Goal: Task Accomplishment & Management: Complete application form

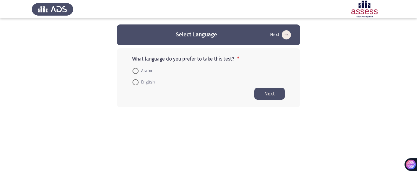
click at [135, 83] on span at bounding box center [135, 82] width 6 height 6
click at [135, 83] on input "English" at bounding box center [135, 82] width 6 height 6
radio input "true"
click at [271, 95] on button "Next" at bounding box center [269, 93] width 31 height 12
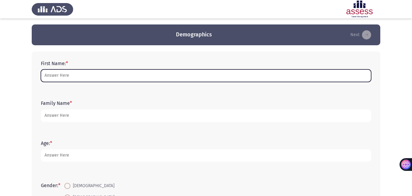
click at [103, 77] on input "First Name: *" at bounding box center [206, 75] width 331 height 13
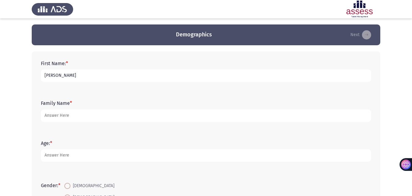
type input "[PERSON_NAME]"
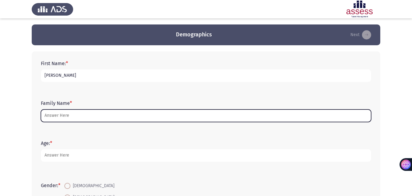
click at [74, 118] on input "Family Name *" at bounding box center [206, 115] width 331 height 13
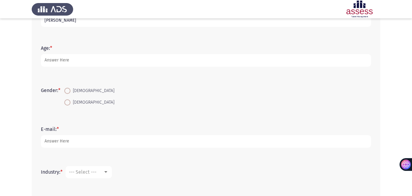
scroll to position [91, 0]
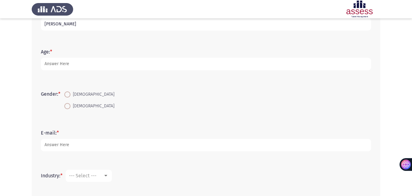
type input "[PERSON_NAME]"
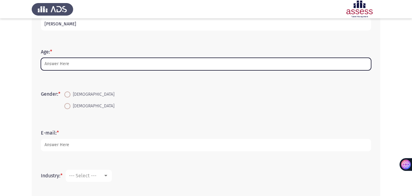
click at [69, 65] on input "Age: *" at bounding box center [206, 64] width 331 height 13
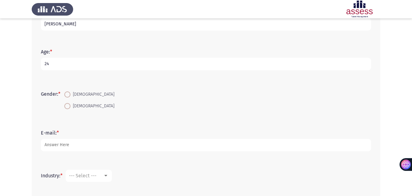
type input "24"
click at [66, 92] on span at bounding box center [67, 94] width 6 height 6
click at [66, 92] on input "[DEMOGRAPHIC_DATA]" at bounding box center [67, 94] width 6 height 6
radio input "true"
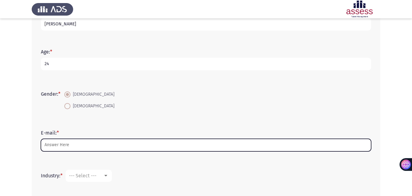
click at [83, 145] on input "E-mail: *" at bounding box center [206, 145] width 331 height 13
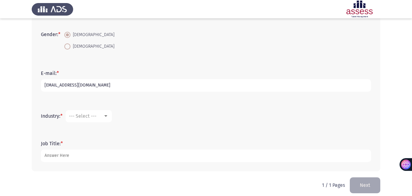
scroll to position [157, 0]
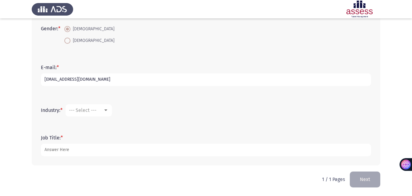
type input "[EMAIL_ADDRESS][DOMAIN_NAME]"
click at [99, 104] on mat-select "--- Select ---" at bounding box center [89, 110] width 46 height 12
click at [93, 107] on span "--- Select ---" at bounding box center [82, 110] width 27 height 6
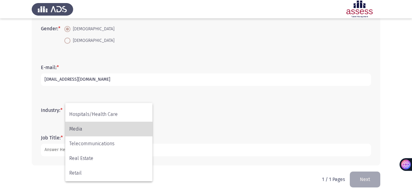
click at [75, 129] on span "Media" at bounding box center [108, 129] width 79 height 15
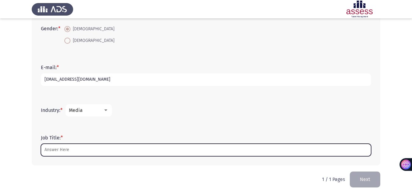
click at [54, 149] on input "Job Title: *" at bounding box center [206, 149] width 331 height 13
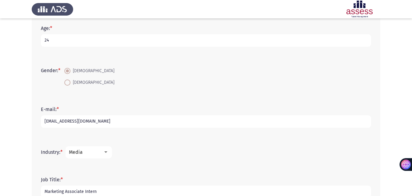
scroll to position [157, 0]
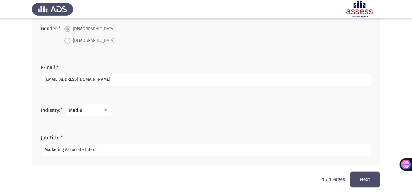
type input "Marketing Associate Intern"
click at [88, 109] on div "Media" at bounding box center [86, 110] width 34 height 6
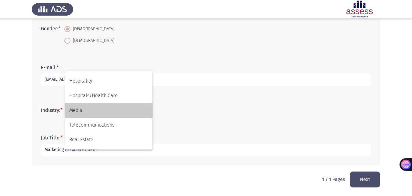
click at [88, 111] on span "Media" at bounding box center [108, 110] width 79 height 15
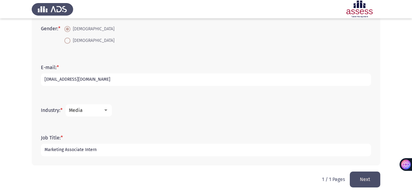
click at [121, 150] on input "Marketing Associate Intern" at bounding box center [206, 149] width 331 height 13
click at [76, 110] on span "Media" at bounding box center [76, 110] width 14 height 6
click at [152, 87] on mat-option "Aviation/Airlines" at bounding box center [108, 93] width 87 height 15
click at [94, 114] on mat-select "Aviation/Airlines" at bounding box center [89, 110] width 46 height 12
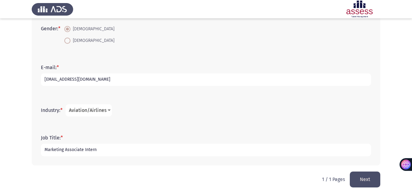
click at [78, 111] on span "Aviation/Airlines" at bounding box center [88, 110] width 38 height 6
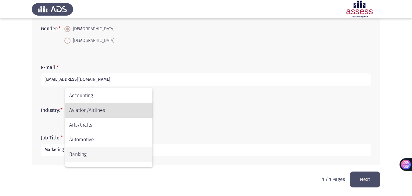
click at [110, 155] on span "Banking" at bounding box center [108, 154] width 79 height 15
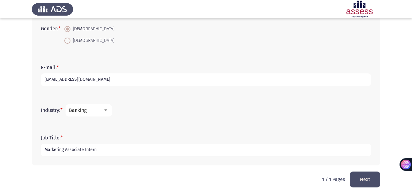
drag, startPoint x: 107, startPoint y: 154, endPoint x: 40, endPoint y: 137, distance: 69.1
click at [40, 137] on div "Job Title: * Marketing Associate Intern" at bounding box center [206, 145] width 337 height 27
type input "Consumer Risk Intern"
click at [370, 182] on button "Next" at bounding box center [365, 179] width 31 height 16
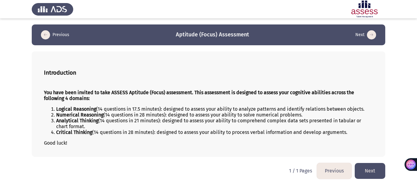
click at [417, 60] on app-assessment-container "Previous Aptitude (Focus) Assessment Next Introduction You have been invited to…" at bounding box center [208, 90] width 417 height 132
click at [375, 170] on button "Next" at bounding box center [370, 171] width 31 height 16
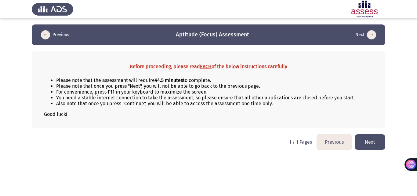
click at [365, 139] on button "Next" at bounding box center [370, 142] width 31 height 16
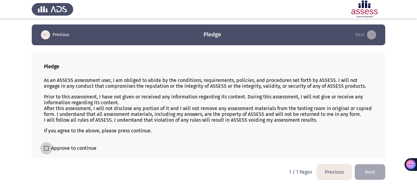
click at [48, 151] on label "Approve to continue" at bounding box center [70, 147] width 53 height 7
click at [46, 151] on input "Approve to continue" at bounding box center [46, 151] width 0 height 0
checkbox input "true"
click at [375, 174] on button "Next" at bounding box center [370, 172] width 31 height 16
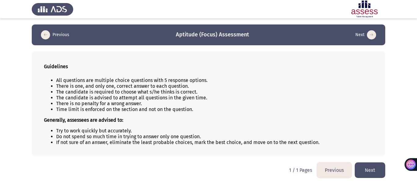
click at [368, 168] on button "Next" at bounding box center [370, 170] width 31 height 16
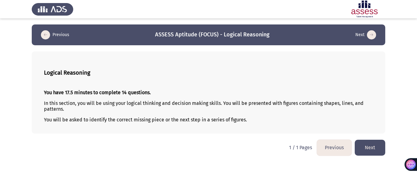
click at [380, 149] on button "Next" at bounding box center [370, 148] width 31 height 16
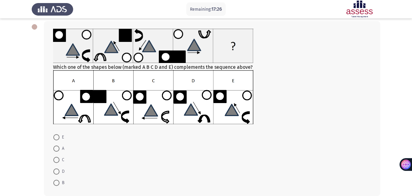
scroll to position [25, 0]
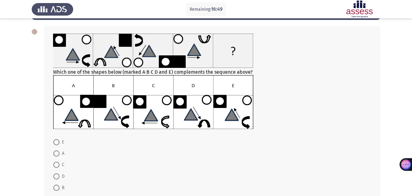
click at [233, 114] on img at bounding box center [153, 102] width 201 height 54
click at [54, 141] on span at bounding box center [56, 142] width 6 height 6
click at [54, 141] on input "E" at bounding box center [56, 142] width 6 height 6
radio input "true"
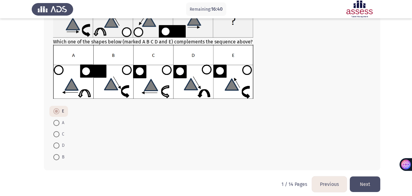
scroll to position [58, 0]
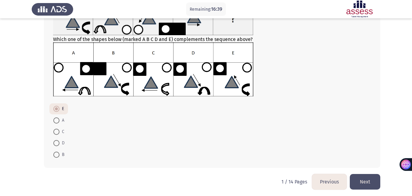
click at [365, 183] on button "Next" at bounding box center [365, 182] width 31 height 16
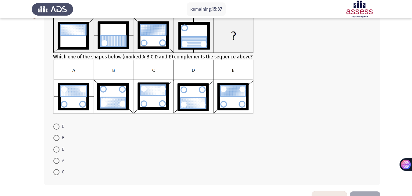
scroll to position [42, 0]
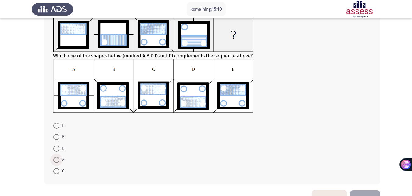
click at [55, 158] on span at bounding box center [56, 160] width 6 height 6
click at [55, 158] on input "A" at bounding box center [56, 160] width 6 height 6
radio input "true"
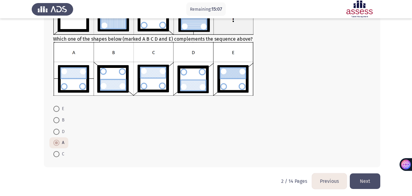
scroll to position [61, 0]
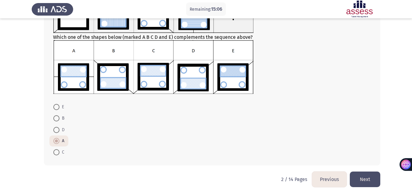
click at [368, 180] on button "Next" at bounding box center [365, 179] width 31 height 16
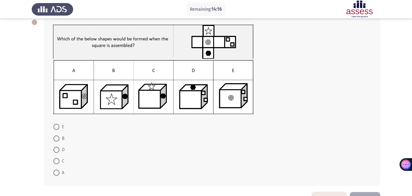
scroll to position [39, 0]
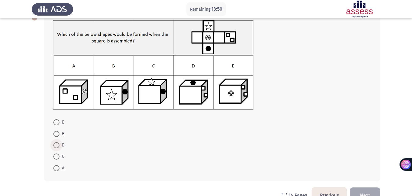
click at [56, 148] on label "D" at bounding box center [58, 144] width 11 height 7
click at [56, 148] on input "D" at bounding box center [56, 145] width 6 height 6
radio input "true"
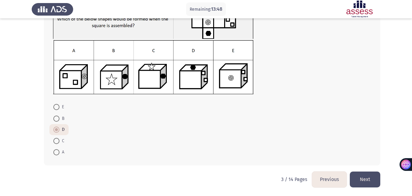
click at [363, 174] on button "Next" at bounding box center [365, 179] width 31 height 16
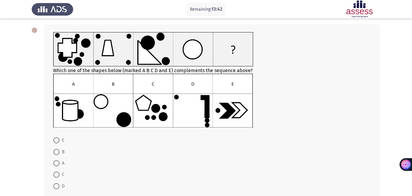
scroll to position [0, 0]
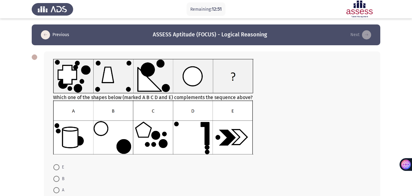
click at [236, 134] on img at bounding box center [153, 127] width 201 height 54
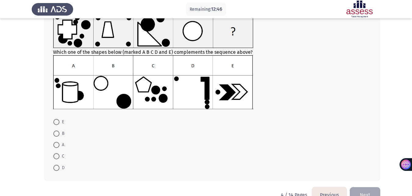
scroll to position [45, 0]
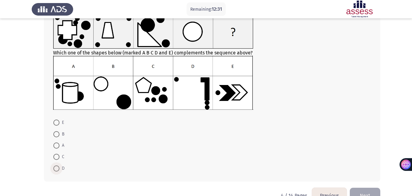
click at [57, 170] on span at bounding box center [56, 168] width 6 height 6
click at [57, 170] on input "D" at bounding box center [56, 168] width 6 height 6
radio input "true"
click at [366, 192] on button "Next" at bounding box center [365, 195] width 31 height 16
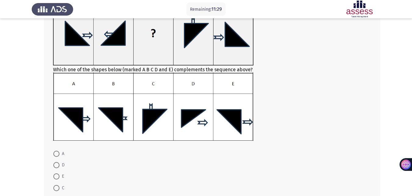
scroll to position [71, 0]
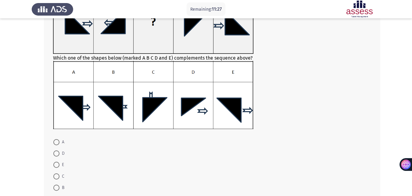
click at [57, 166] on span at bounding box center [56, 164] width 6 height 6
click at [57, 166] on input "E" at bounding box center [56, 164] width 6 height 6
radio input "true"
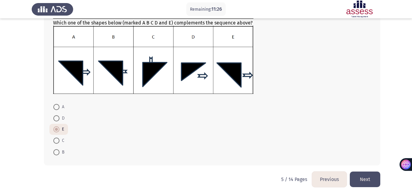
scroll to position [102, 0]
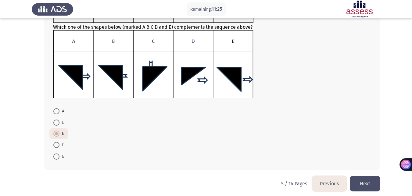
click at [363, 186] on button "Next" at bounding box center [365, 184] width 31 height 16
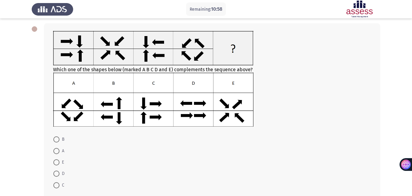
scroll to position [25, 0]
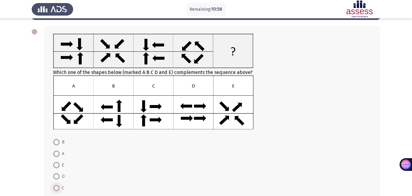
click at [56, 185] on span at bounding box center [56, 188] width 6 height 6
click at [56, 185] on input "C" at bounding box center [56, 188] width 6 height 6
radio input "true"
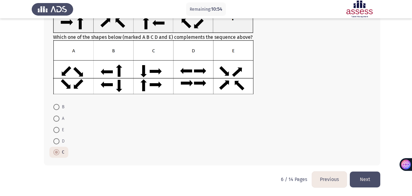
click at [369, 180] on button "Next" at bounding box center [365, 179] width 31 height 16
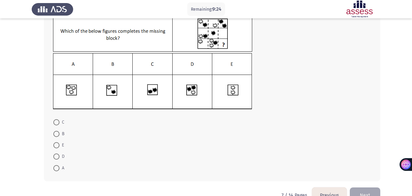
scroll to position [58, 0]
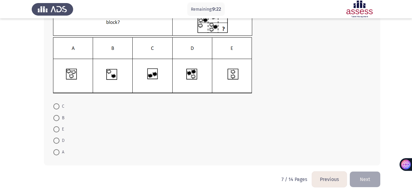
click at [54, 143] on span at bounding box center [56, 140] width 6 height 6
click at [54, 143] on input "D" at bounding box center [56, 140] width 6 height 6
radio input "true"
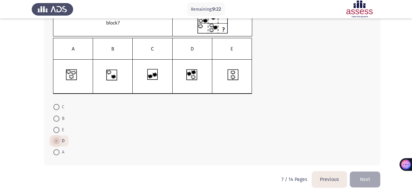
scroll to position [57, 0]
click at [367, 179] on button "Next" at bounding box center [365, 179] width 31 height 16
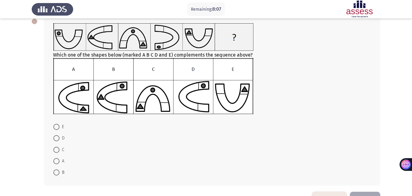
scroll to position [36, 0]
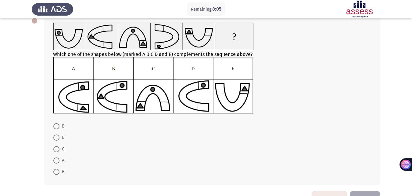
click at [59, 164] on label "A" at bounding box center [58, 160] width 11 height 7
click at [59, 163] on input "A" at bounding box center [56, 160] width 6 height 6
radio input "true"
click at [54, 171] on span at bounding box center [56, 171] width 6 height 6
click at [54, 171] on input "B" at bounding box center [56, 171] width 6 height 6
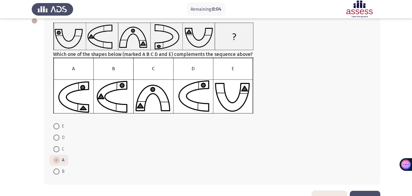
radio input "true"
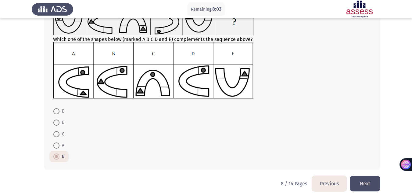
scroll to position [56, 0]
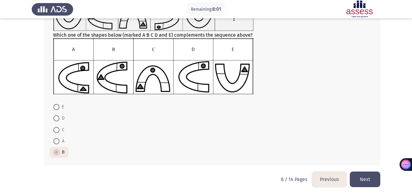
click at [369, 182] on button "Next" at bounding box center [365, 179] width 31 height 16
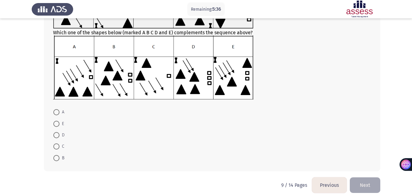
scroll to position [80, 0]
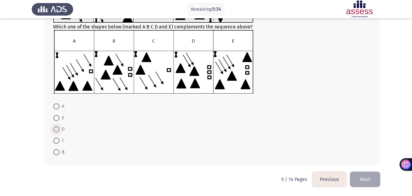
click at [56, 129] on span at bounding box center [56, 129] width 6 height 6
click at [56, 129] on input "D" at bounding box center [56, 129] width 6 height 6
radio input "true"
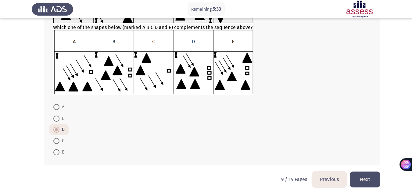
click at [369, 179] on button "Next" at bounding box center [365, 179] width 31 height 16
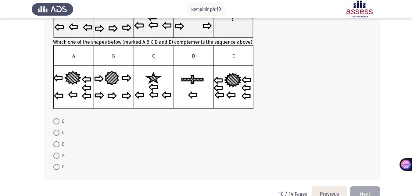
scroll to position [53, 0]
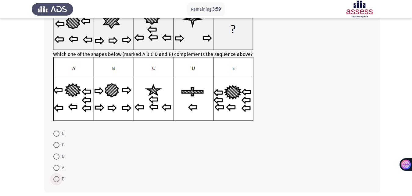
click at [56, 178] on span at bounding box center [56, 179] width 6 height 6
click at [56, 178] on input "D" at bounding box center [56, 179] width 6 height 6
radio input "true"
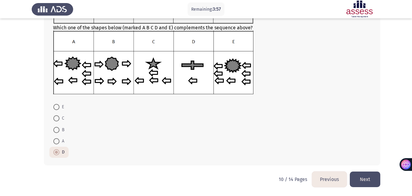
click at [362, 181] on button "Next" at bounding box center [365, 179] width 31 height 16
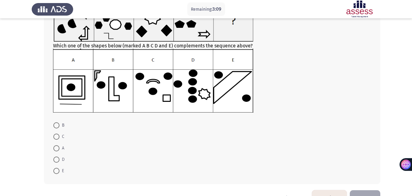
scroll to position [61, 0]
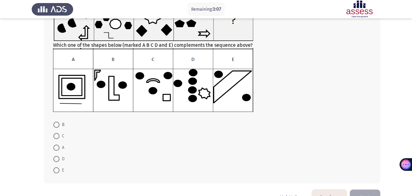
click at [57, 125] on span at bounding box center [56, 125] width 6 height 6
click at [57, 125] on input "B" at bounding box center [56, 125] width 6 height 6
radio input "true"
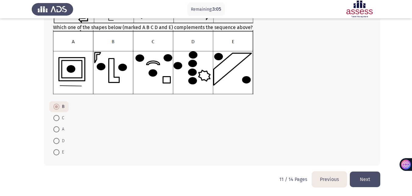
click at [368, 176] on button "Next" at bounding box center [365, 179] width 31 height 16
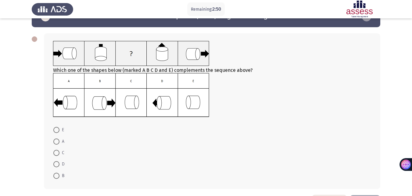
scroll to position [24, 0]
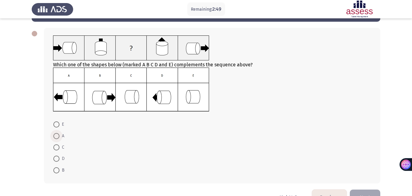
click at [55, 136] on span at bounding box center [56, 136] width 6 height 6
click at [55, 136] on input "A" at bounding box center [56, 136] width 6 height 6
radio input "true"
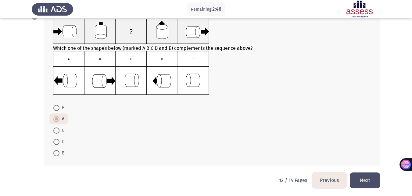
scroll to position [41, 0]
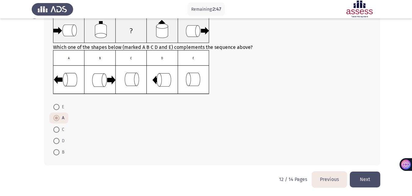
click at [372, 172] on button "Next" at bounding box center [365, 179] width 31 height 16
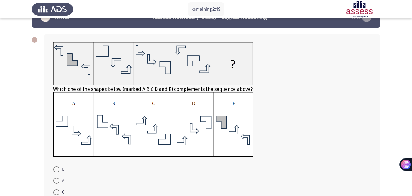
scroll to position [30, 0]
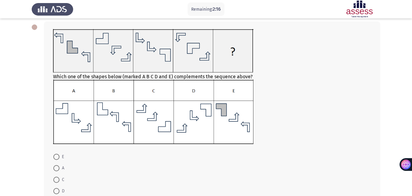
click at [53, 157] on mat-radio-button "E" at bounding box center [58, 156] width 19 height 11
click at [57, 156] on span at bounding box center [56, 157] width 6 height 6
click at [57, 156] on input "E" at bounding box center [56, 157] width 6 height 6
radio input "true"
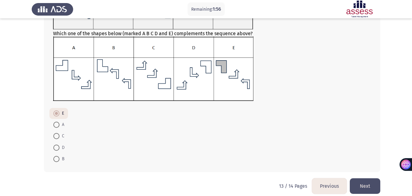
scroll to position [74, 0]
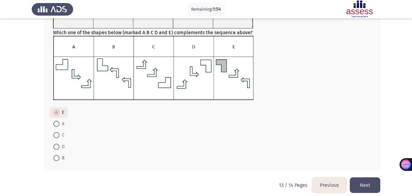
click at [372, 186] on button "Next" at bounding box center [365, 185] width 31 height 16
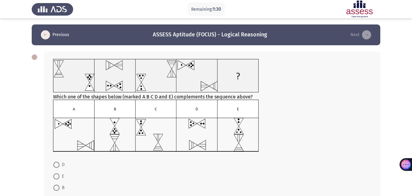
scroll to position [13, 0]
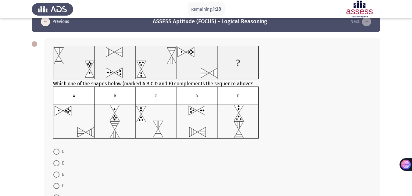
click at [55, 156] on mat-radio-button "D" at bounding box center [58, 151] width 19 height 11
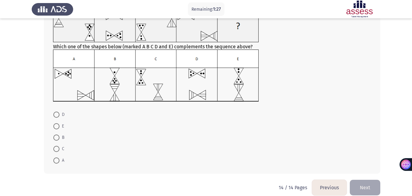
scroll to position [56, 0]
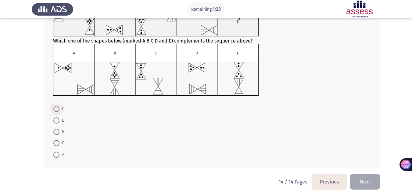
click at [55, 112] on label "D" at bounding box center [58, 108] width 11 height 7
click at [55, 112] on input "D" at bounding box center [56, 109] width 6 height 6
radio input "true"
click at [366, 181] on button "Next" at bounding box center [365, 181] width 31 height 16
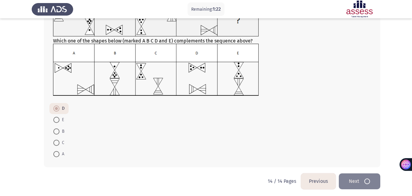
scroll to position [0, 0]
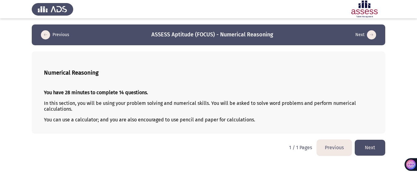
click at [373, 146] on button "Next" at bounding box center [370, 148] width 31 height 16
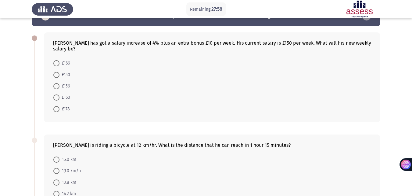
scroll to position [22, 0]
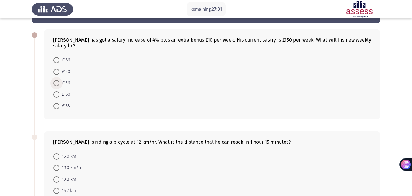
click at [58, 81] on span at bounding box center [56, 83] width 6 height 6
click at [58, 81] on input "£156" at bounding box center [56, 83] width 6 height 6
radio input "true"
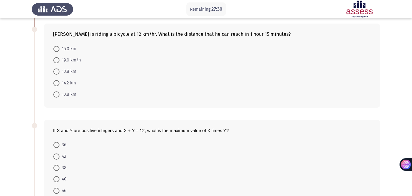
scroll to position [117, 0]
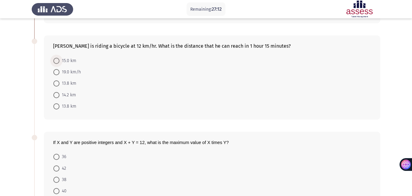
click at [56, 62] on span at bounding box center [56, 61] width 6 height 6
click at [56, 62] on input "15.0 km" at bounding box center [56, 61] width 6 height 6
radio input "true"
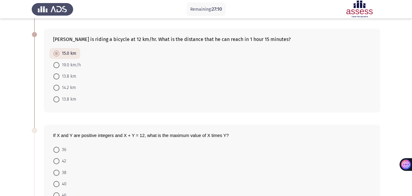
scroll to position [161, 0]
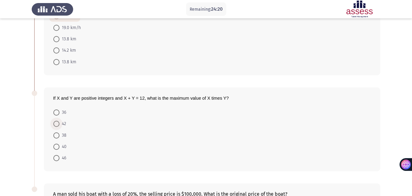
click at [59, 126] on span at bounding box center [56, 124] width 6 height 6
click at [59, 126] on input "42" at bounding box center [56, 124] width 6 height 6
radio input "true"
click at [56, 112] on span at bounding box center [56, 112] width 0 height 0
click at [56, 112] on input "36" at bounding box center [56, 112] width 6 height 6
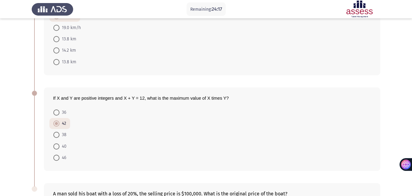
radio input "true"
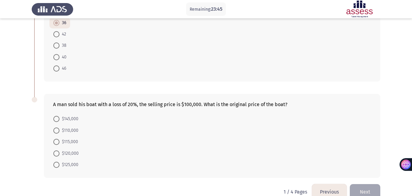
scroll to position [263, 0]
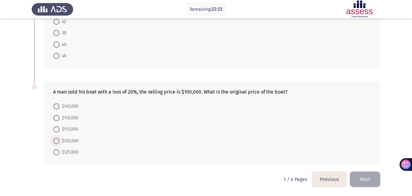
click at [64, 140] on span "$120,000" at bounding box center [69, 140] width 19 height 7
click at [60, 140] on input "$120,000" at bounding box center [56, 141] width 6 height 6
radio input "true"
click at [372, 177] on button "Next" at bounding box center [365, 179] width 31 height 16
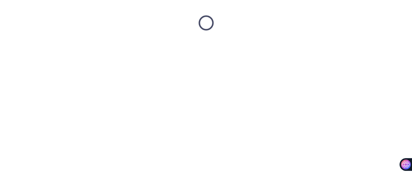
scroll to position [0, 0]
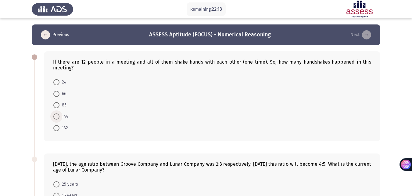
click at [59, 113] on label "144" at bounding box center [60, 116] width 15 height 7
click at [59, 113] on input "144" at bounding box center [56, 116] width 6 height 6
radio input "true"
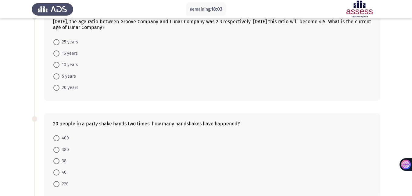
scroll to position [146, 0]
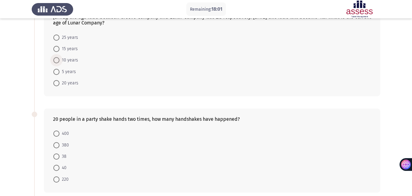
click at [60, 61] on span "10 years" at bounding box center [69, 59] width 19 height 7
click at [60, 61] on input "10 years" at bounding box center [56, 60] width 6 height 6
radio input "true"
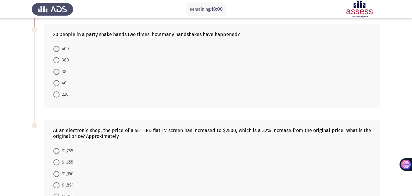
scroll to position [230, 0]
click at [57, 83] on span at bounding box center [56, 83] width 6 height 6
click at [57, 83] on input "40" at bounding box center [56, 83] width 6 height 6
radio input "true"
click at [57, 47] on span at bounding box center [56, 49] width 6 height 6
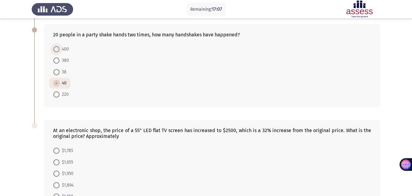
click at [57, 47] on input "400" at bounding box center [56, 49] width 6 height 6
radio input "true"
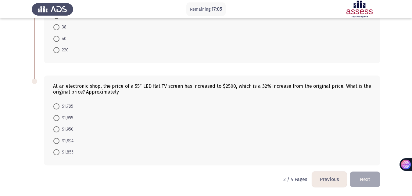
scroll to position [272, 0]
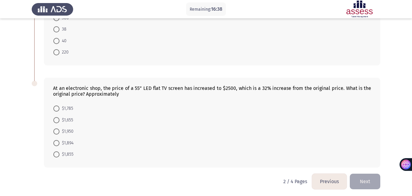
click at [55, 108] on span at bounding box center [56, 108] width 6 height 6
click at [55, 108] on input "$1,785" at bounding box center [56, 108] width 6 height 6
radio input "true"
click at [55, 121] on span at bounding box center [56, 119] width 6 height 6
click at [55, 121] on input "$1,655" at bounding box center [56, 119] width 6 height 6
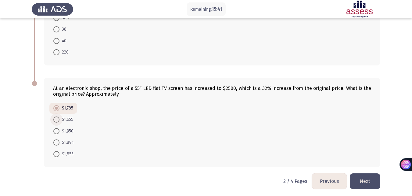
radio input "true"
click at [374, 180] on button "Next" at bounding box center [365, 181] width 31 height 16
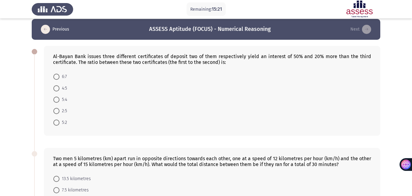
scroll to position [11, 0]
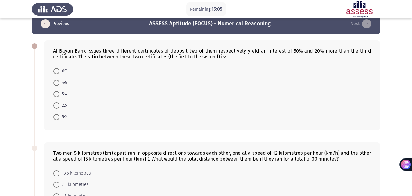
click at [52, 119] on mat-radio-button "5:2" at bounding box center [60, 116] width 22 height 11
click at [57, 115] on span at bounding box center [56, 117] width 6 height 6
click at [57, 115] on input "5:2" at bounding box center [56, 117] width 6 height 6
radio input "true"
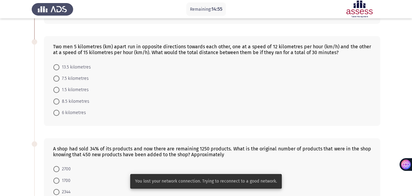
scroll to position [116, 0]
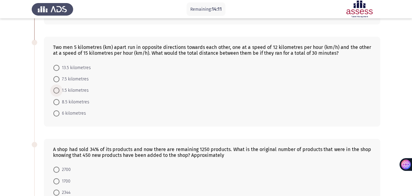
click at [59, 89] on span at bounding box center [56, 90] width 6 height 6
click at [59, 89] on input "1.5 kilometres" at bounding box center [56, 90] width 6 height 6
radio input "true"
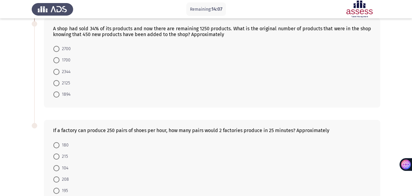
scroll to position [224, 0]
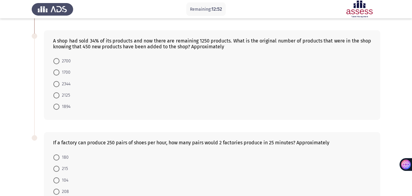
click at [59, 93] on span at bounding box center [56, 95] width 6 height 6
click at [59, 93] on input "2125" at bounding box center [56, 95] width 6 height 6
radio input "true"
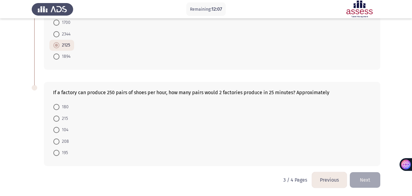
scroll to position [274, 0]
click at [60, 143] on span "208" at bounding box center [64, 140] width 9 height 7
click at [60, 143] on input "208" at bounding box center [56, 141] width 6 height 6
radio input "true"
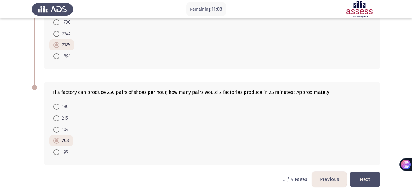
click at [362, 180] on button "Next" at bounding box center [365, 179] width 31 height 16
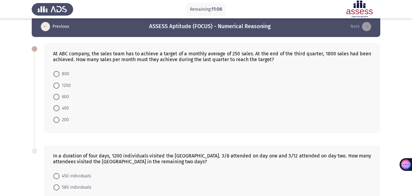
scroll to position [3, 0]
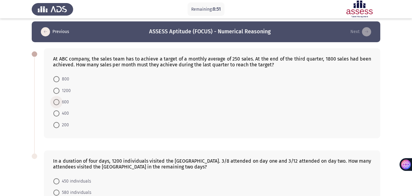
click at [57, 102] on span at bounding box center [56, 102] width 6 height 6
click at [57, 102] on input "600" at bounding box center [56, 102] width 6 height 6
radio input "true"
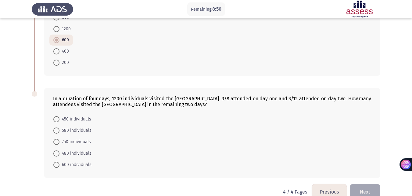
scroll to position [77, 0]
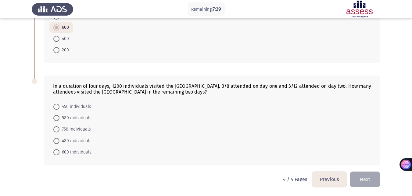
click at [57, 107] on span at bounding box center [56, 106] width 6 height 6
click at [57, 107] on input "450 individuals" at bounding box center [56, 106] width 6 height 6
radio input "true"
click at [371, 176] on button "Next" at bounding box center [365, 179] width 31 height 16
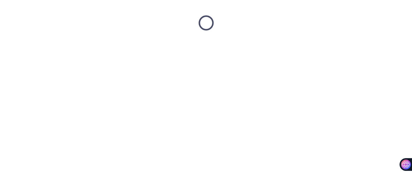
scroll to position [0, 0]
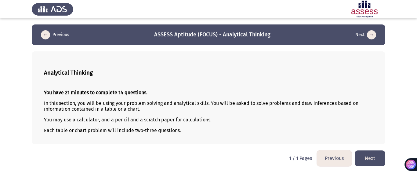
click at [369, 152] on button "Next" at bounding box center [370, 158] width 31 height 16
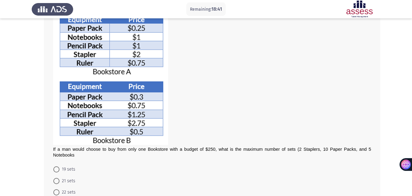
scroll to position [63, 0]
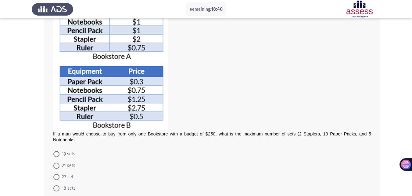
click at [54, 163] on span at bounding box center [56, 165] width 6 height 6
click at [54, 163] on input "21 sets" at bounding box center [56, 165] width 6 height 6
radio input "true"
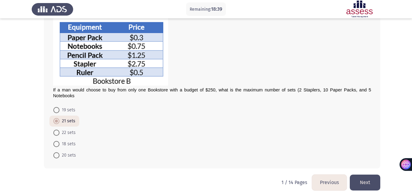
scroll to position [111, 0]
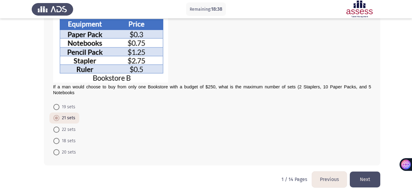
click at [375, 177] on button "Next" at bounding box center [365, 179] width 31 height 16
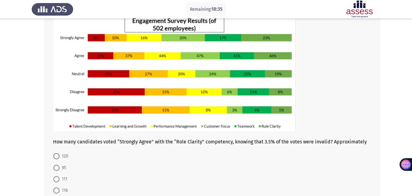
scroll to position [43, 0]
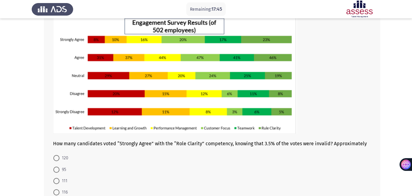
click at [58, 181] on span at bounding box center [56, 181] width 6 height 6
click at [58, 181] on input "111" at bounding box center [56, 181] width 6 height 6
radio input "true"
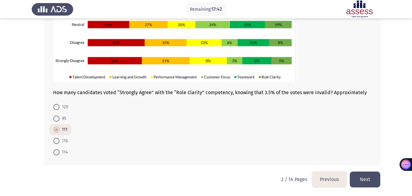
click at [371, 180] on button "Next" at bounding box center [365, 179] width 31 height 16
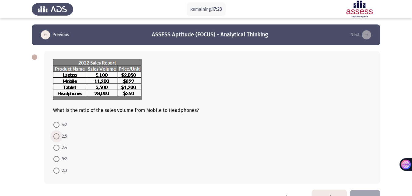
click at [56, 134] on span at bounding box center [56, 136] width 6 height 6
click at [56, 134] on input "2:5" at bounding box center [56, 136] width 6 height 6
radio input "true"
click at [367, 191] on button "Next" at bounding box center [365, 197] width 31 height 16
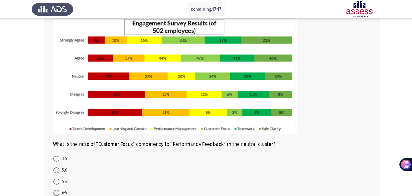
scroll to position [39, 0]
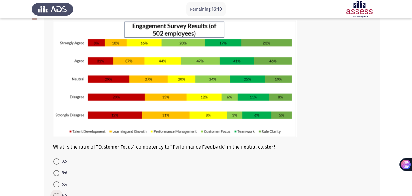
click at [56, 192] on label "6:5" at bounding box center [60, 195] width 14 height 7
click at [56, 192] on input "6:5" at bounding box center [56, 195] width 6 height 6
radio input "true"
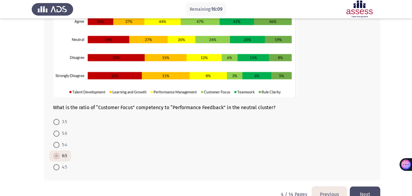
scroll to position [94, 0]
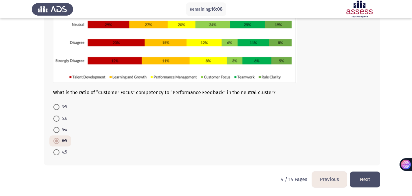
click at [369, 177] on button "Next" at bounding box center [365, 179] width 31 height 16
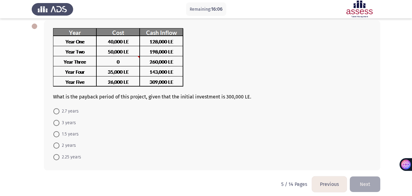
scroll to position [31, 0]
click at [56, 144] on span at bounding box center [56, 145] width 6 height 6
click at [56, 144] on input "2 years" at bounding box center [56, 145] width 6 height 6
radio input "true"
click at [366, 177] on button "Next" at bounding box center [365, 183] width 31 height 16
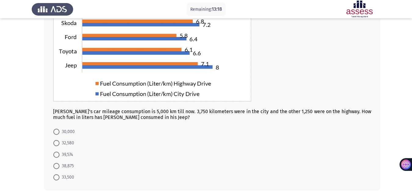
scroll to position [78, 0]
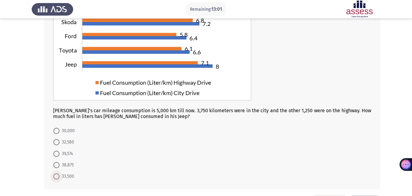
click at [56, 175] on span at bounding box center [56, 176] width 6 height 6
click at [56, 175] on input "33,500" at bounding box center [56, 176] width 6 height 6
radio input "true"
click at [55, 154] on span at bounding box center [56, 154] width 6 height 6
click at [55, 154] on input "39,574" at bounding box center [56, 154] width 6 height 6
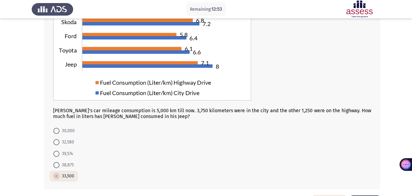
radio input "true"
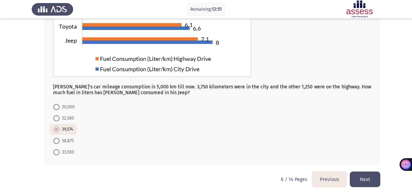
click at [365, 179] on button "Next" at bounding box center [365, 179] width 31 height 16
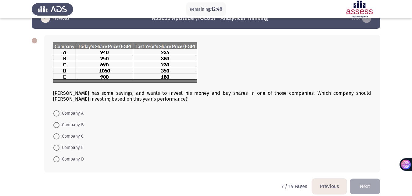
scroll to position [22, 0]
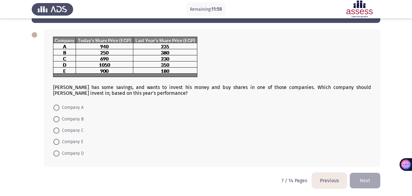
click at [53, 107] on mat-radio-button "Company A" at bounding box center [68, 107] width 38 height 11
click at [56, 107] on span at bounding box center [56, 107] width 6 height 6
click at [56, 107] on input "Company A" at bounding box center [56, 107] width 6 height 6
radio input "true"
click at [56, 107] on span at bounding box center [56, 107] width 3 height 3
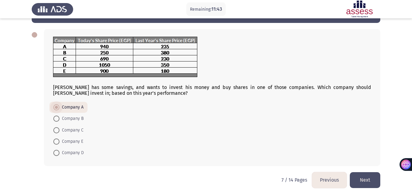
click at [56, 107] on input "Company A" at bounding box center [56, 107] width 6 height 6
click at [57, 139] on span at bounding box center [56, 141] width 6 height 6
click at [57, 139] on input "Company E" at bounding box center [56, 141] width 6 height 6
radio input "true"
click at [363, 180] on button "Next" at bounding box center [365, 180] width 31 height 16
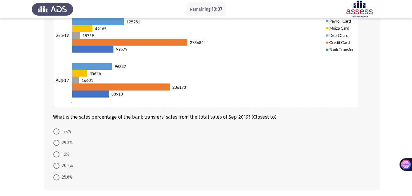
scroll to position [102, 0]
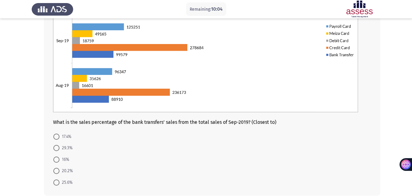
click at [58, 170] on span at bounding box center [56, 171] width 6 height 6
click at [58, 170] on input "20.2%" at bounding box center [56, 171] width 6 height 6
radio input "true"
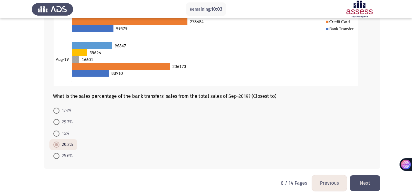
scroll to position [132, 0]
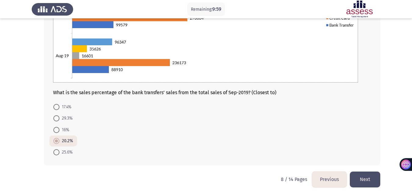
click at [367, 177] on button "Next" at bounding box center [365, 179] width 31 height 16
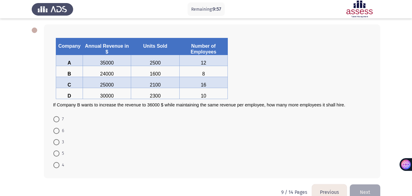
scroll to position [29, 0]
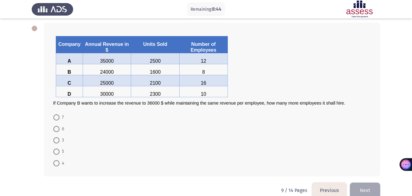
click at [57, 162] on span at bounding box center [56, 163] width 6 height 6
click at [57, 162] on input "4" at bounding box center [56, 163] width 6 height 6
radio input "true"
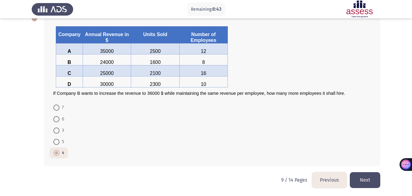
scroll to position [39, 0]
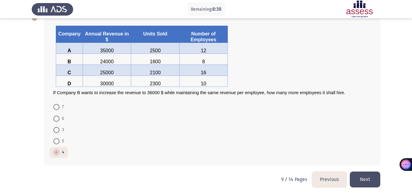
click at [365, 178] on button "Next" at bounding box center [365, 179] width 31 height 16
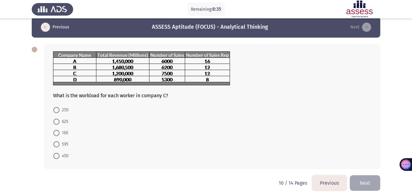
scroll to position [11, 0]
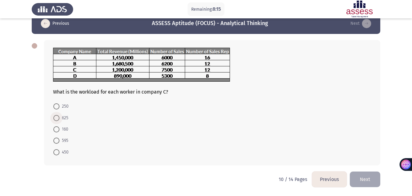
click at [55, 117] on span at bounding box center [56, 118] width 6 height 6
click at [55, 117] on input "625" at bounding box center [56, 118] width 6 height 6
radio input "true"
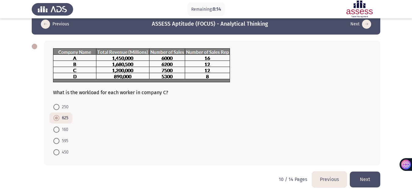
click at [369, 183] on button "Next" at bounding box center [365, 179] width 31 height 16
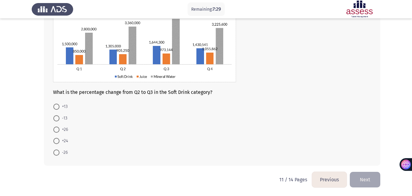
scroll to position [55, 0]
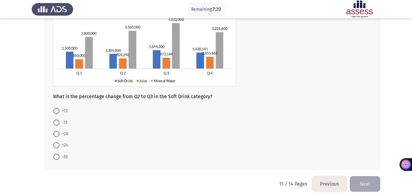
click at [56, 107] on label "+13" at bounding box center [60, 110] width 14 height 7
click at [56, 108] on input "+13" at bounding box center [56, 111] width 6 height 6
radio input "true"
click at [364, 179] on button "Next" at bounding box center [365, 183] width 31 height 16
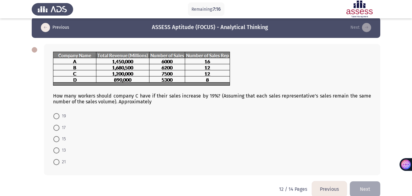
scroll to position [9, 0]
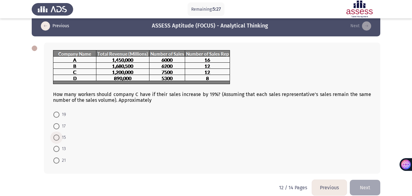
click at [56, 138] on span at bounding box center [56, 137] width 6 height 6
click at [56, 138] on input "15" at bounding box center [56, 137] width 6 height 6
radio input "true"
click at [55, 148] on span at bounding box center [56, 148] width 6 height 6
click at [55, 148] on input "13" at bounding box center [56, 148] width 6 height 6
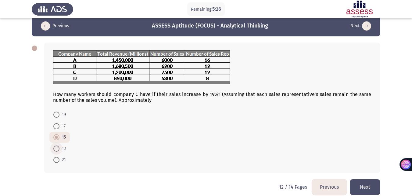
radio input "true"
click at [53, 135] on mat-radio-button "15" at bounding box center [59, 137] width 20 height 11
click at [54, 136] on span at bounding box center [56, 137] width 6 height 6
click at [54, 136] on input "15" at bounding box center [56, 137] width 6 height 6
radio input "true"
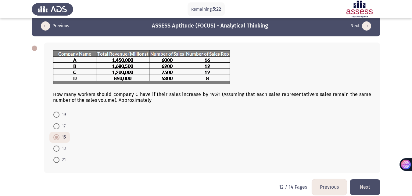
click at [58, 149] on span at bounding box center [56, 148] width 6 height 6
click at [58, 149] on input "13" at bounding box center [56, 148] width 6 height 6
radio input "true"
click at [52, 136] on mat-radio-button "15" at bounding box center [59, 137] width 20 height 11
click at [53, 135] on mat-radio-button "15" at bounding box center [59, 137] width 20 height 11
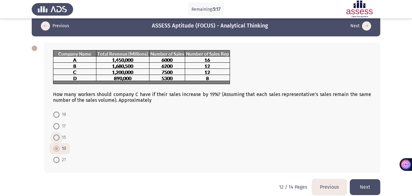
click at [54, 136] on span at bounding box center [56, 137] width 6 height 6
click at [54, 136] on input "15" at bounding box center [56, 137] width 6 height 6
radio input "true"
click at [363, 186] on button "Next" at bounding box center [365, 187] width 31 height 16
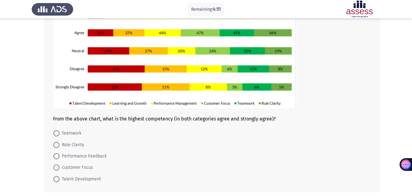
scroll to position [73, 0]
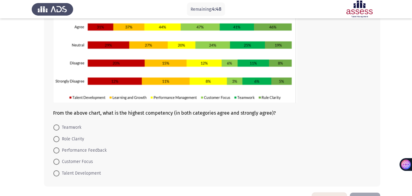
click at [57, 138] on span at bounding box center [56, 139] width 6 height 6
click at [57, 138] on input "Role Clarity" at bounding box center [56, 139] width 6 height 6
radio input "true"
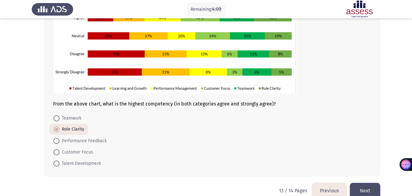
scroll to position [94, 0]
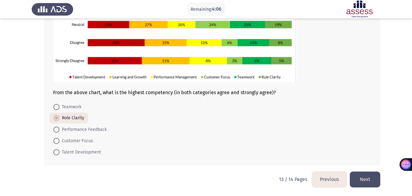
click at [362, 179] on button "Next" at bounding box center [365, 179] width 31 height 16
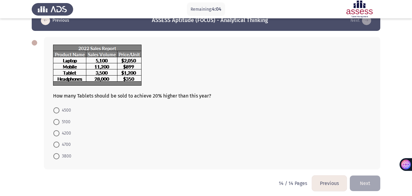
scroll to position [18, 0]
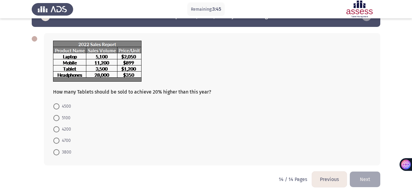
click at [56, 130] on span at bounding box center [56, 129] width 6 height 6
click at [56, 130] on input "4200" at bounding box center [56, 129] width 6 height 6
radio input "true"
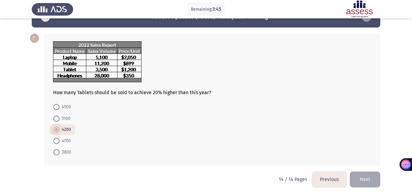
scroll to position [18, 0]
click at [372, 176] on button "Next" at bounding box center [365, 179] width 31 height 16
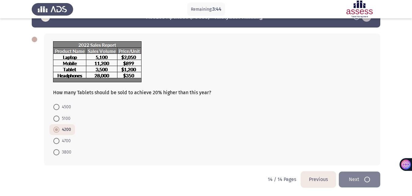
scroll to position [0, 0]
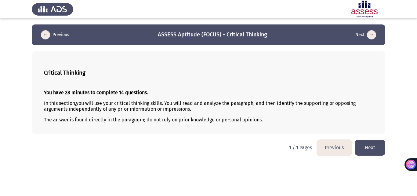
click at [378, 145] on button "Next" at bounding box center [370, 148] width 31 height 16
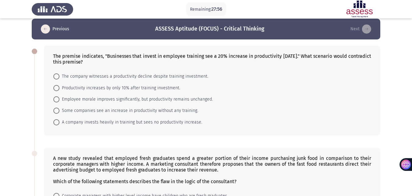
scroll to position [6, 0]
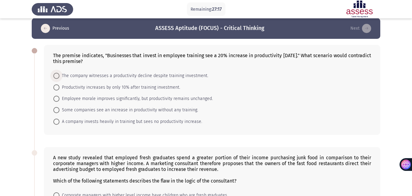
click at [56, 77] on span at bounding box center [56, 76] width 6 height 6
click at [56, 77] on input "The company witnesses a productivity decline despite training investment." at bounding box center [56, 76] width 6 height 6
radio input "true"
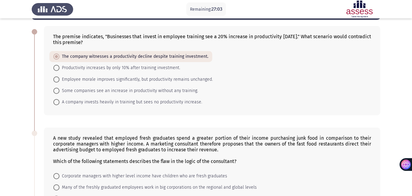
scroll to position [26, 0]
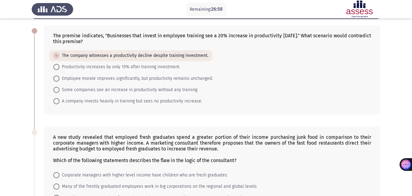
click at [60, 89] on span "Some companies see an increase in productivity without any training." at bounding box center [129, 89] width 139 height 7
click at [60, 89] on input "Some companies see an increase in productivity without any training." at bounding box center [56, 90] width 6 height 6
radio input "true"
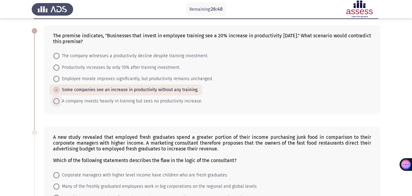
click at [58, 103] on span at bounding box center [56, 101] width 6 height 6
click at [58, 103] on input "A company invests heavily in training but sees no productivity increase." at bounding box center [56, 101] width 6 height 6
radio input "true"
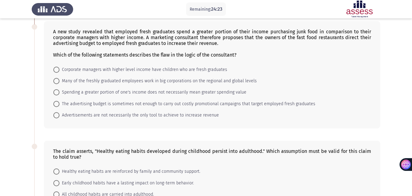
scroll to position [135, 0]
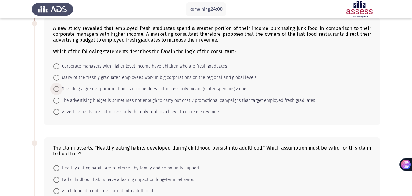
click at [57, 89] on span at bounding box center [56, 89] width 6 height 6
click at [57, 89] on input "Spending a greater portion of one's income does not necessarily mean greater sp…" at bounding box center [56, 89] width 6 height 6
radio input "true"
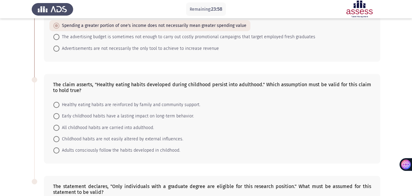
scroll to position [207, 0]
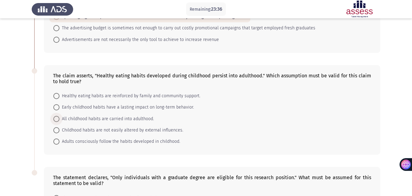
click at [56, 120] on span at bounding box center [56, 119] width 6 height 6
click at [56, 120] on input "All childhood habits are carried into adulthood." at bounding box center [56, 119] width 6 height 6
radio input "true"
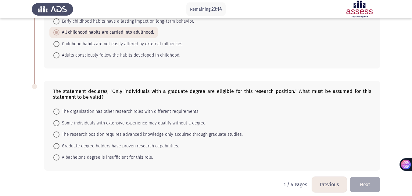
scroll to position [298, 0]
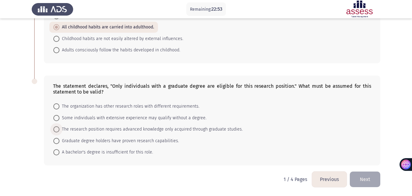
click at [55, 129] on span at bounding box center [56, 129] width 6 height 6
click at [55, 129] on input "The research position requires advanced knowledge only acquired through graduat…" at bounding box center [56, 129] width 6 height 6
radio input "true"
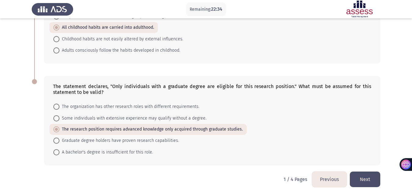
click at [364, 177] on button "Next" at bounding box center [365, 179] width 31 height 16
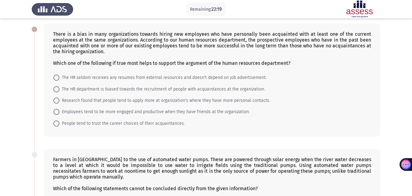
scroll to position [24, 0]
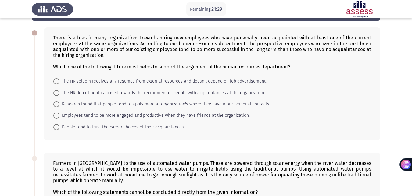
click at [55, 92] on span at bounding box center [56, 93] width 6 height 6
click at [55, 92] on input "The HR department is biased towards the recruitment of people with acquaintance…" at bounding box center [56, 93] width 6 height 6
radio input "true"
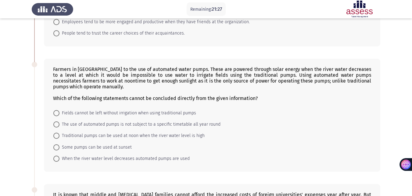
scroll to position [118, 0]
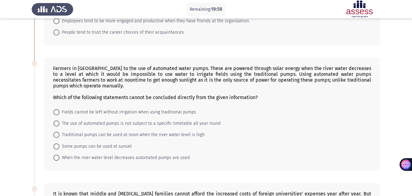
click at [94, 109] on span "Fields cannot be left without irrigation when using traditional pumps" at bounding box center [128, 111] width 137 height 7
click at [60, 109] on input "Fields cannot be left without irrigation when using traditional pumps" at bounding box center [56, 112] width 6 height 6
radio input "true"
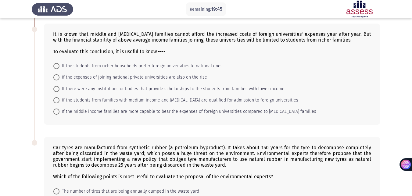
scroll to position [278, 0]
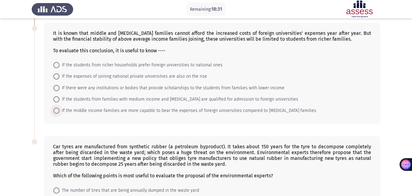
click at [55, 109] on span at bounding box center [56, 110] width 6 height 6
click at [55, 109] on input "If the middle income families are more capable to bear the expenses of foreign …" at bounding box center [56, 110] width 6 height 6
radio input "true"
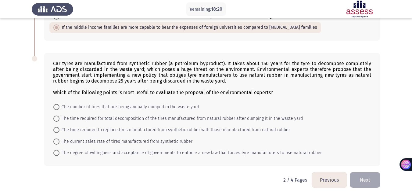
scroll to position [361, 0]
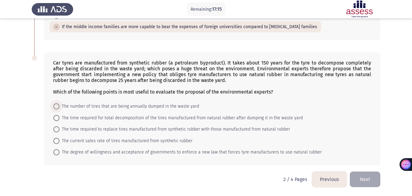
drag, startPoint x: 57, startPoint y: 108, endPoint x: 57, endPoint y: 103, distance: 4.6
click at [57, 103] on span at bounding box center [56, 106] width 6 height 6
click at [57, 103] on input "The number of tires that are being annually dumped in the waste yard" at bounding box center [56, 106] width 6 height 6
radio input "true"
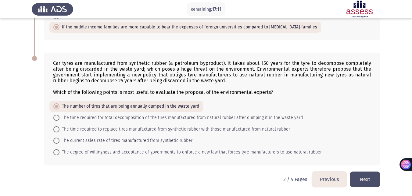
click at [369, 179] on button "Next" at bounding box center [365, 179] width 31 height 16
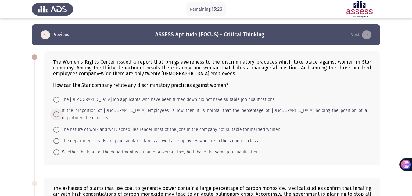
click at [57, 111] on span at bounding box center [56, 114] width 6 height 6
click at [57, 111] on input "If the proportion of [DEMOGRAPHIC_DATA] employees is low then it is normal that…" at bounding box center [56, 114] width 6 height 6
radio input "true"
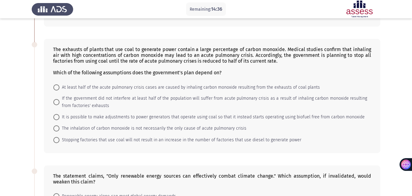
scroll to position [135, 0]
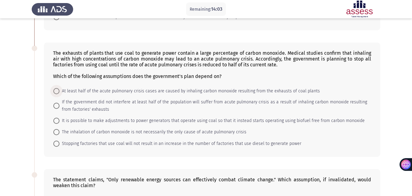
click at [57, 87] on label "At least half of the acute pulmonary crisis cases are caused by inhaling carbon…" at bounding box center [186, 90] width 267 height 7
click at [57, 88] on input "At least half of the acute pulmonary crisis cases are caused by inhaling carbon…" at bounding box center [56, 91] width 6 height 6
radio input "true"
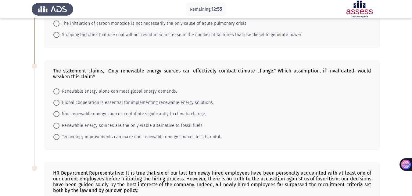
scroll to position [242, 0]
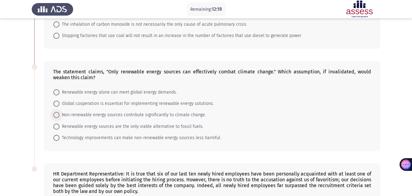
click at [56, 112] on span at bounding box center [56, 115] width 6 height 6
click at [56, 112] on input "Non-renewable energy sources contribute significantly to climate change." at bounding box center [56, 115] width 6 height 6
radio input "true"
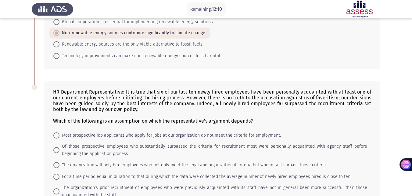
scroll to position [359, 0]
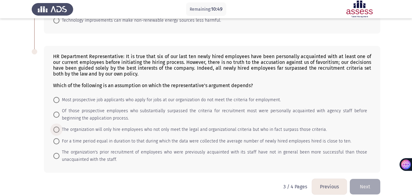
click at [57, 126] on span at bounding box center [56, 129] width 6 height 6
click at [57, 126] on input "The organization will only hire employees who not only meet the legal and organ…" at bounding box center [56, 129] width 6 height 6
radio input "true"
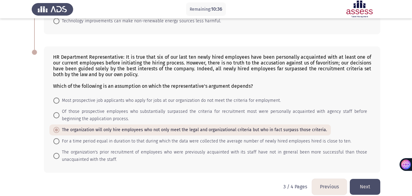
drag, startPoint x: 368, startPoint y: 178, endPoint x: 380, endPoint y: 167, distance: 16.4
click at [372, 179] on button "Next" at bounding box center [365, 187] width 31 height 16
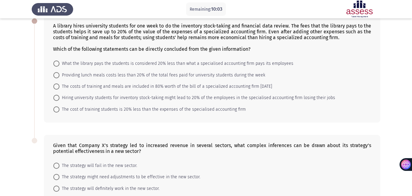
scroll to position [36, 0]
click at [102, 107] on span "The cost of training students is 20% less than the expenses of the specialised …" at bounding box center [153, 108] width 187 height 7
click at [60, 107] on input "The cost of training students is 20% less than the expenses of the specialised …" at bounding box center [56, 109] width 6 height 6
radio input "true"
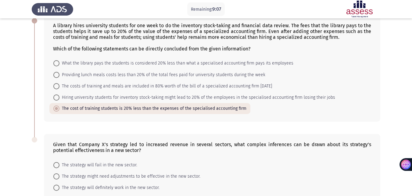
click at [410, 99] on app-assessment-container "Remaining: 9:07 Previous ASSESS Aptitude (FOCUS) - Critical Thinking End A libr…" at bounding box center [206, 97] width 412 height 219
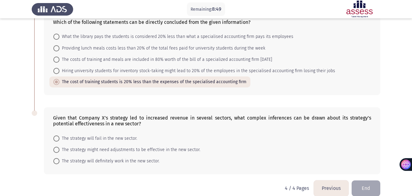
scroll to position [72, 0]
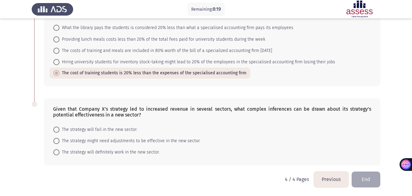
click at [57, 137] on mat-radio-button "The strategy might need adjustments to be effective in the new sector." at bounding box center [126, 140] width 155 height 11
click at [57, 145] on mat-radio-button "The strategy might need adjustments to be effective in the new sector." at bounding box center [126, 140] width 155 height 11
click at [57, 144] on mat-radio-button "The strategy might need adjustments to be effective in the new sector." at bounding box center [126, 140] width 155 height 11
click at [59, 142] on span at bounding box center [56, 141] width 6 height 6
click at [59, 142] on input "The strategy might need adjustments to be effective in the new sector." at bounding box center [56, 141] width 6 height 6
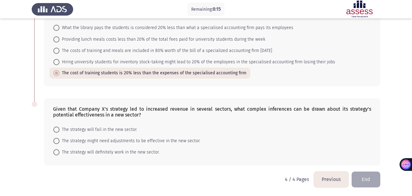
radio input "true"
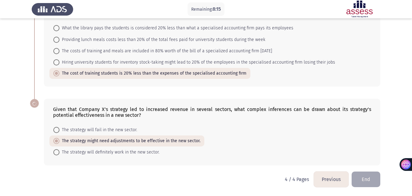
scroll to position [71, 0]
click at [376, 181] on button "End" at bounding box center [366, 179] width 29 height 16
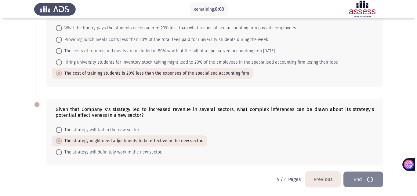
scroll to position [0, 0]
